Goal: Information Seeking & Learning: Check status

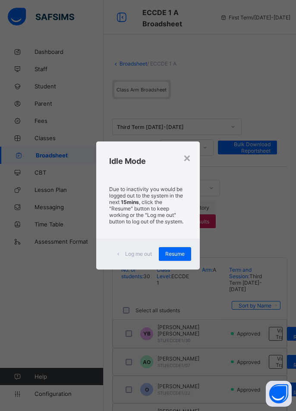
scroll to position [558, 0]
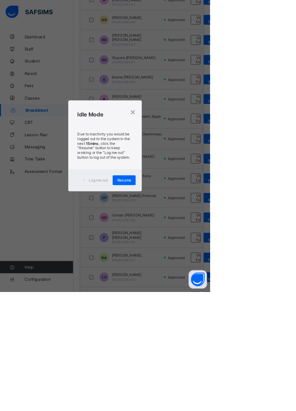
click at [191, 165] on div "×" at bounding box center [187, 157] width 8 height 15
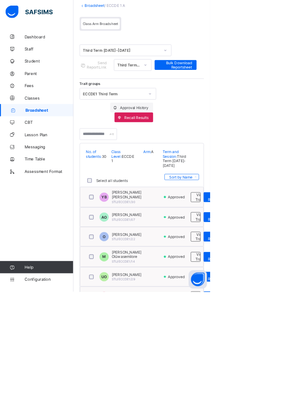
scroll to position [53, 0]
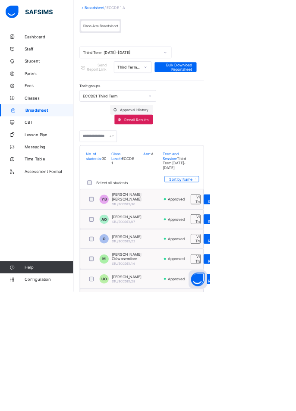
click at [65, 157] on span "Broadsheet" at bounding box center [70, 155] width 68 height 7
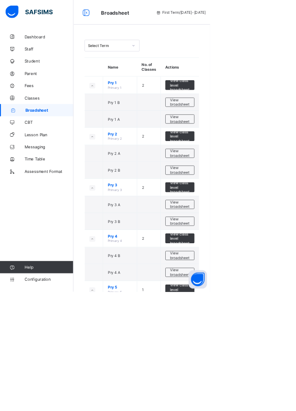
click at [259, 142] on span "View broadsheet" at bounding box center [253, 144] width 27 height 13
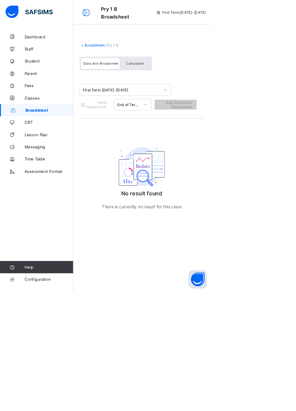
click at [276, 92] on div "Class Arm Broadsheet Cumulative" at bounding box center [199, 92] width 175 height 32
click at [192, 87] on span "Cumulative" at bounding box center [190, 90] width 25 height 6
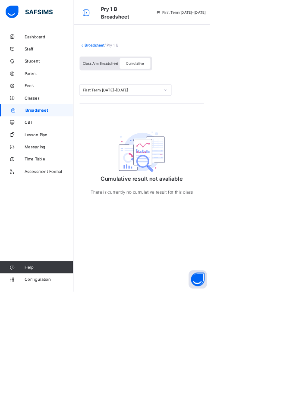
click at [257, 100] on div "Class Arm Broadsheet Cumulative" at bounding box center [199, 92] width 175 height 32
click at [72, 154] on span "Broadsheet" at bounding box center [70, 155] width 68 height 7
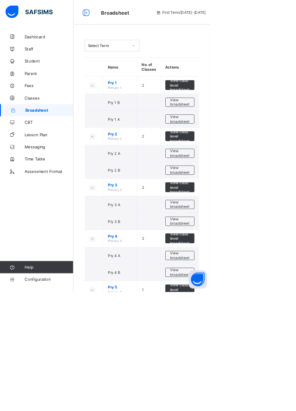
click at [250, 190] on span "View class level broadsheet" at bounding box center [254, 192] width 28 height 19
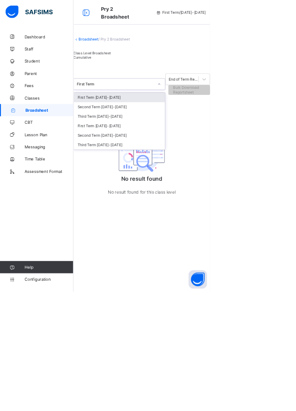
click at [173, 211] on div "Third Term [DATE]-[DATE]" at bounding box center [168, 204] width 129 height 13
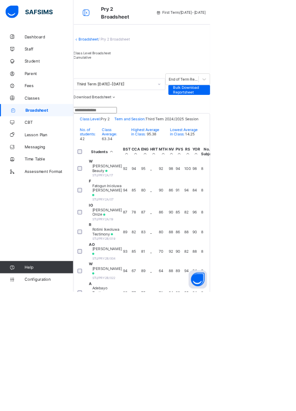
click at [44, 139] on span "Classes" at bounding box center [69, 138] width 69 height 7
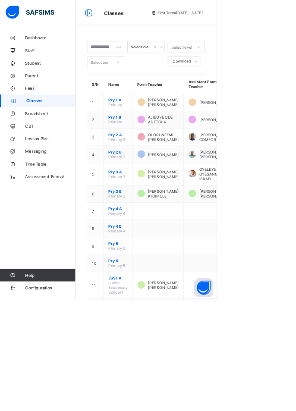
click at [157, 140] on span "Pry 1 A" at bounding box center [162, 137] width 26 height 6
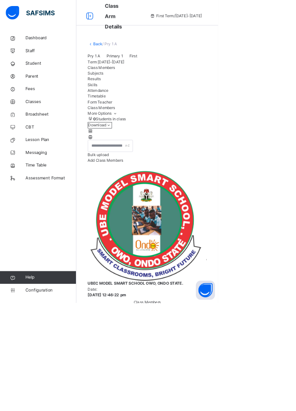
click at [52, 161] on link "Broadsheet" at bounding box center [52, 155] width 104 height 17
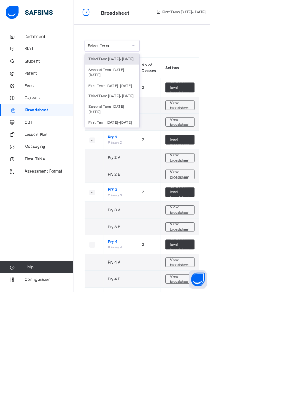
click at [170, 130] on div "Third Term [DATE]-[DATE]" at bounding box center [158, 135] width 77 height 15
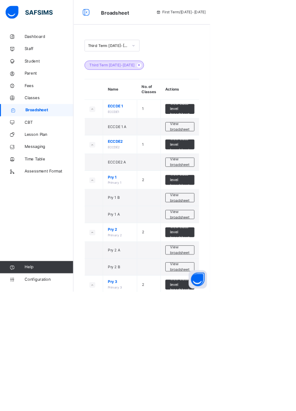
click at [257, 306] on span "View broadsheet" at bounding box center [253, 303] width 27 height 16
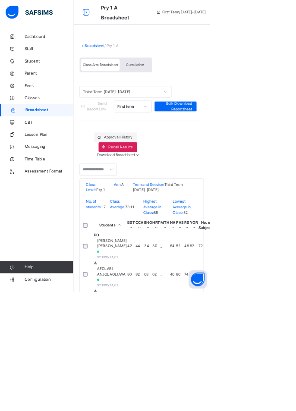
scroll to position [226, 0]
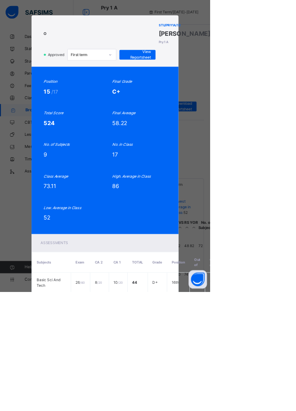
click at [213, 85] on span "View Reportsheet" at bounding box center [194, 78] width 38 height 16
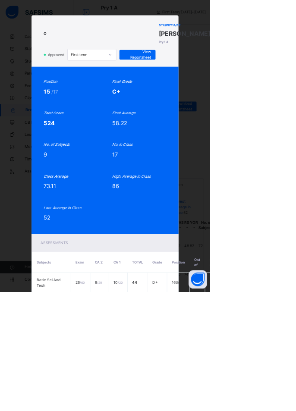
click at [296, 96] on div "O STU/PRY1A/12 [PERSON_NAME] 1 A Approved First term View Reportsheet Position …" at bounding box center [148, 205] width 296 height 411
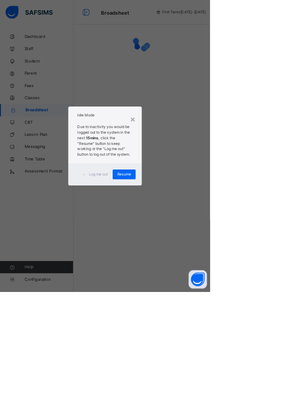
click at [191, 177] on div "×" at bounding box center [187, 168] width 8 height 18
